Goal: Navigation & Orientation: Go to known website

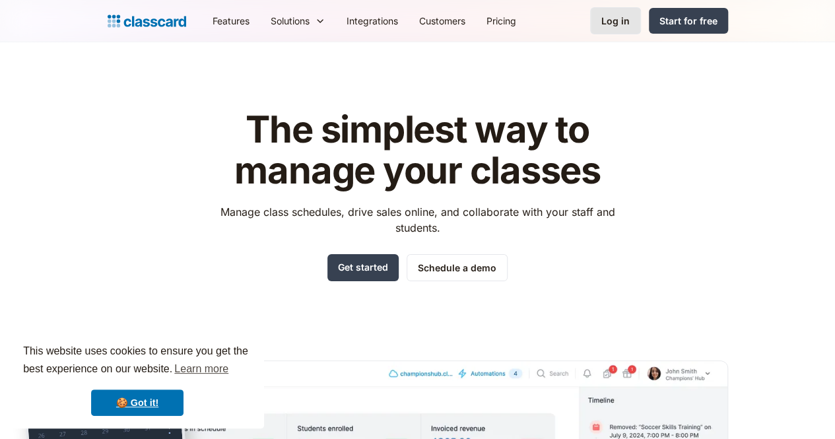
click at [630, 20] on div "Log in" at bounding box center [616, 21] width 28 height 14
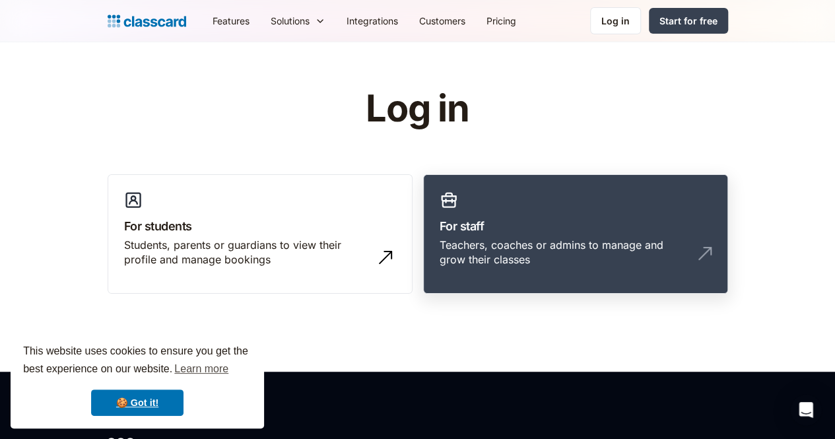
click at [544, 214] on link "For staff Teachers, coaches or admins to manage and grow their classes" at bounding box center [575, 234] width 305 height 120
